Goal: Transaction & Acquisition: Subscribe to service/newsletter

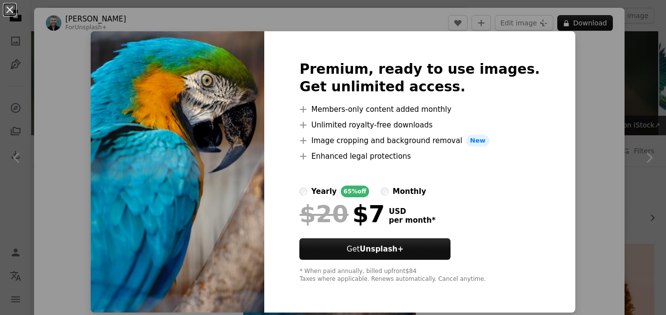
scroll to position [5435, 0]
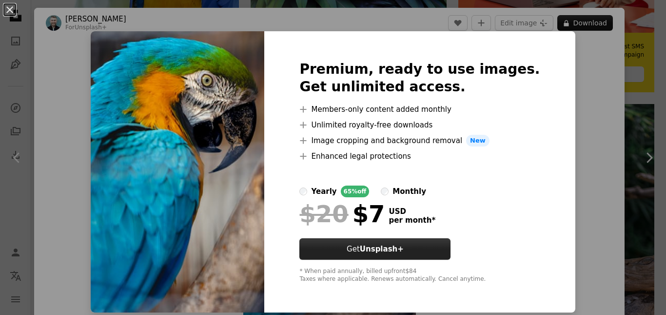
click at [399, 251] on strong "Unsplash+" at bounding box center [382, 248] width 44 height 9
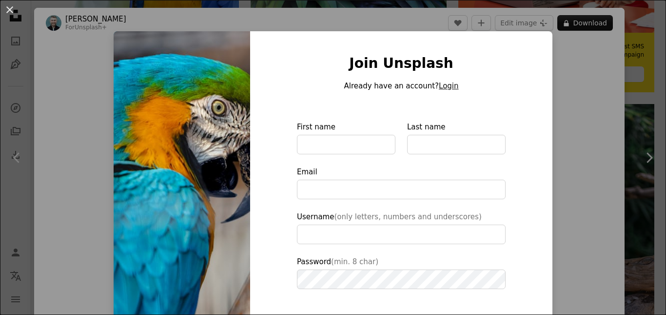
click at [439, 88] on button "Login" at bounding box center [449, 86] width 20 height 12
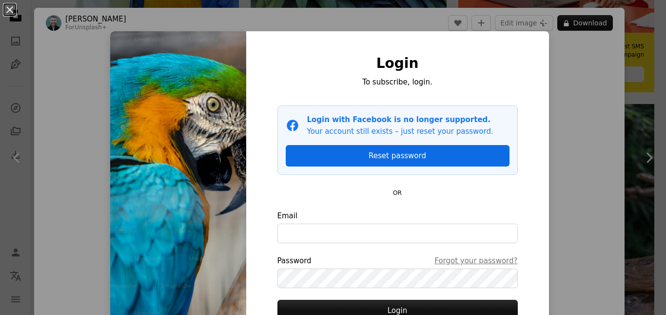
click at [406, 157] on link "Reset password" at bounding box center [398, 155] width 224 height 21
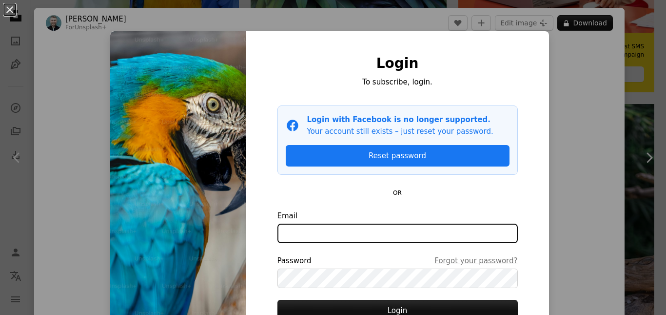
click at [358, 234] on input "Email" at bounding box center [397, 233] width 240 height 20
type input "**********"
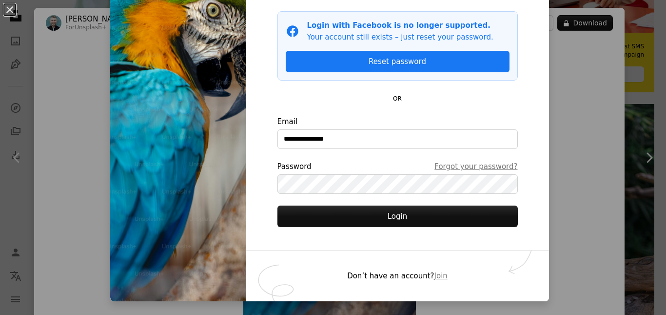
scroll to position [98, 0]
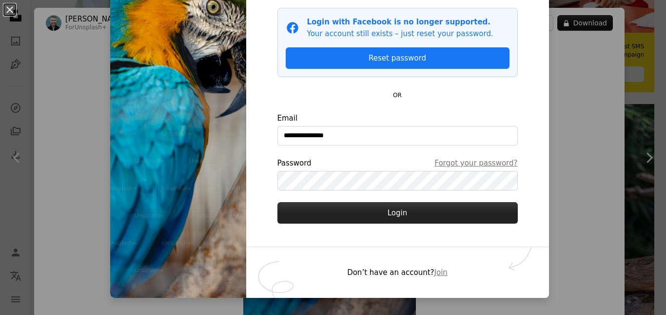
click at [393, 213] on button "Login" at bounding box center [397, 212] width 240 height 21
click at [394, 217] on button "Login" at bounding box center [397, 212] width 240 height 21
